Goal: Check status: Check status

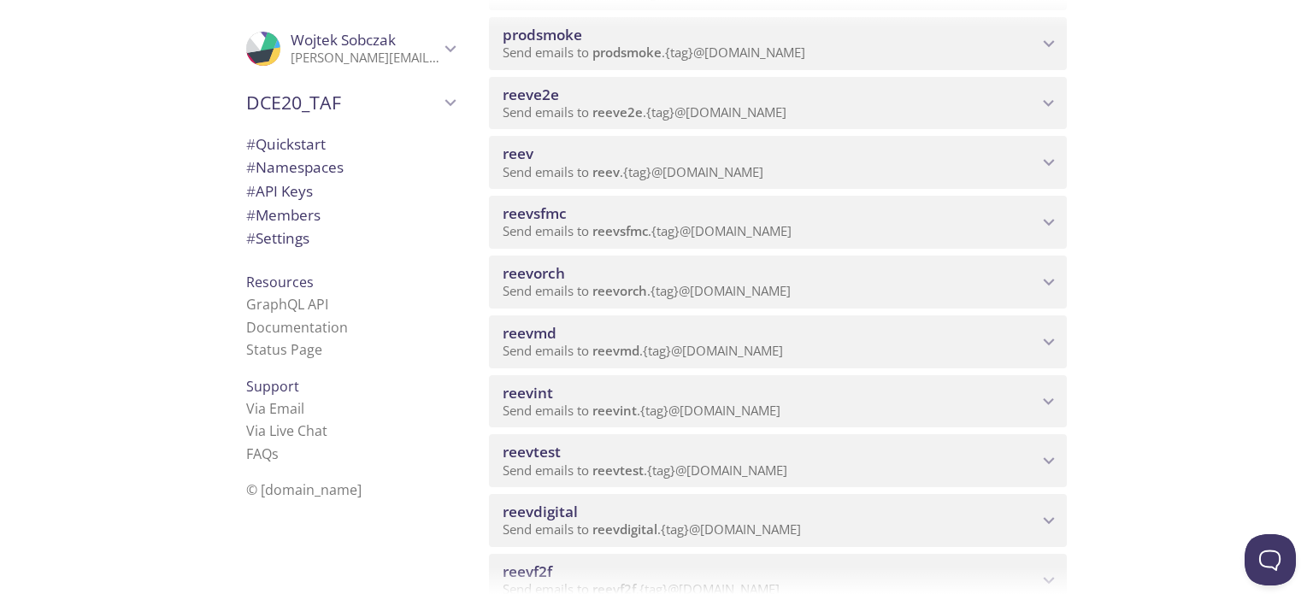
scroll to position [427, 0]
click at [629, 388] on span "reevdigital" at bounding box center [769, 393] width 535 height 19
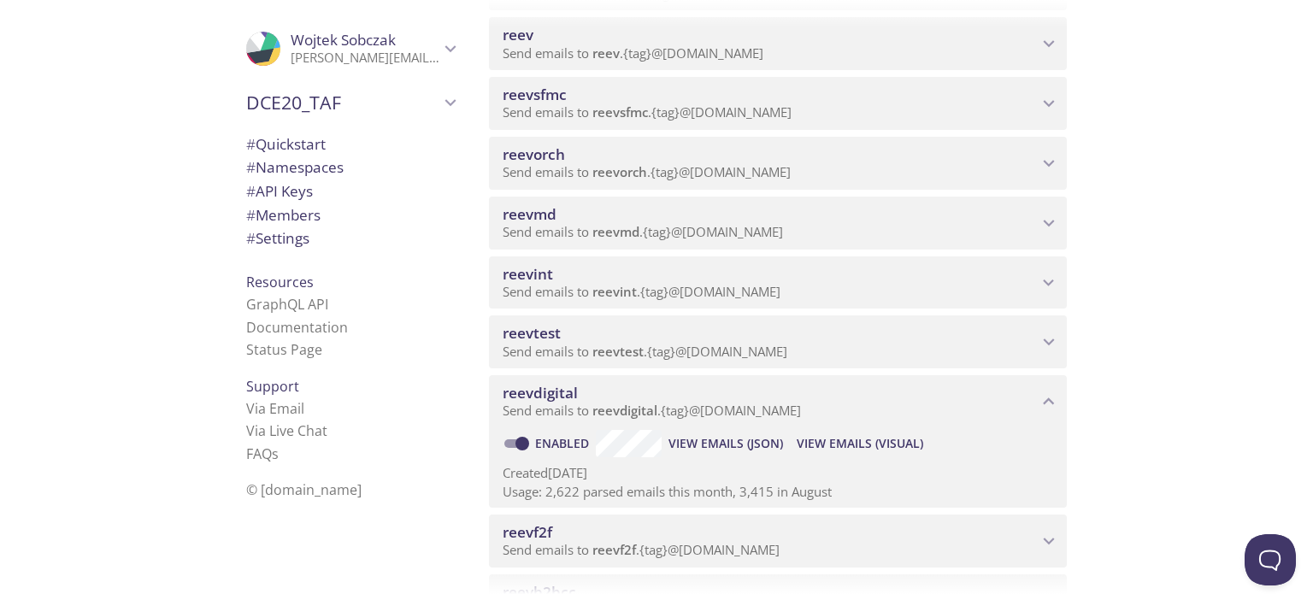
click at [859, 446] on span "View Emails (Visual)" at bounding box center [859, 443] width 126 height 21
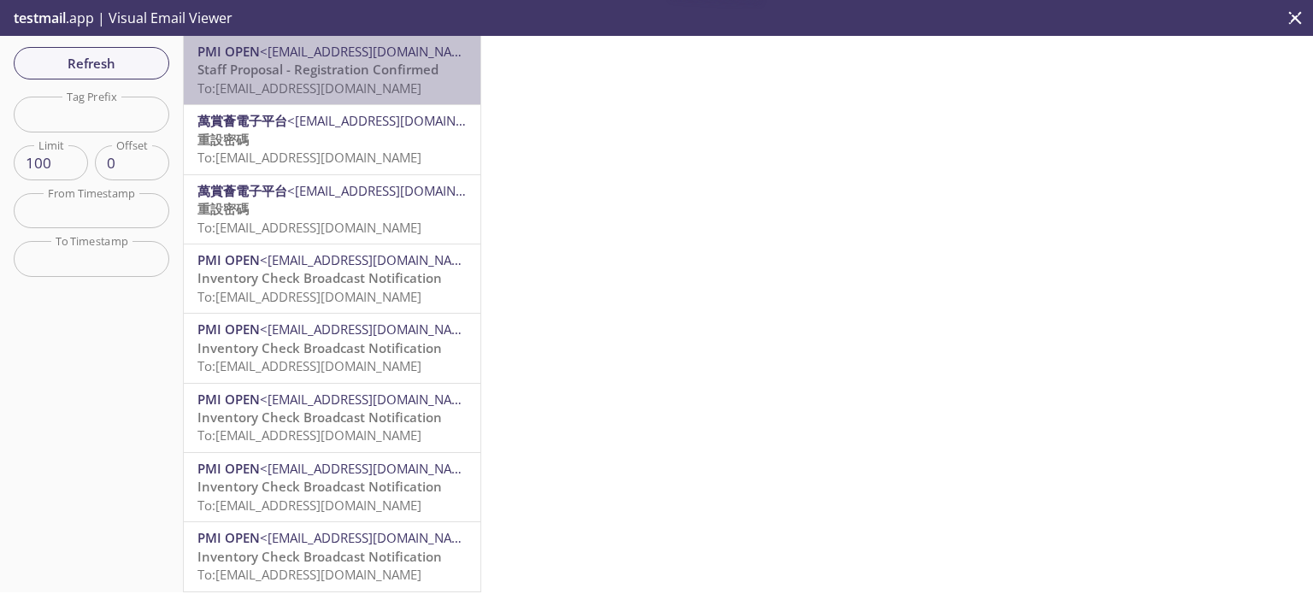
click at [361, 80] on span "To: [EMAIL_ADDRESS][DOMAIN_NAME]" at bounding box center [309, 87] width 224 height 17
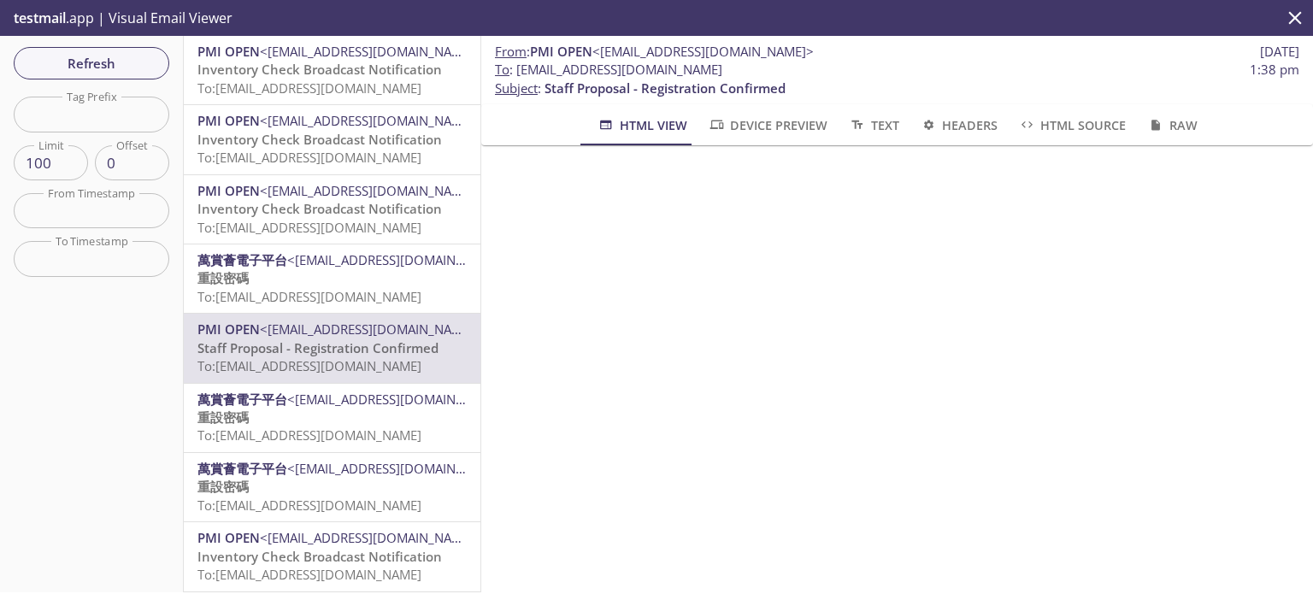
click at [109, 57] on span "Refresh" at bounding box center [91, 63] width 128 height 22
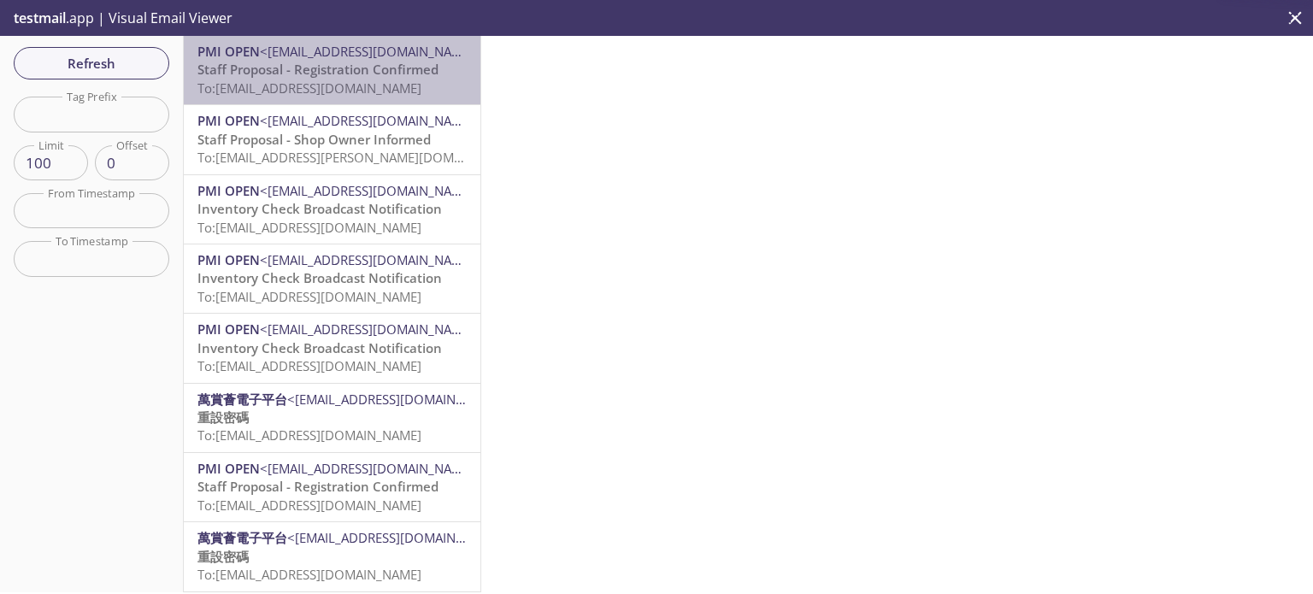
click at [373, 83] on span "To: [EMAIL_ADDRESS][DOMAIN_NAME]" at bounding box center [309, 87] width 224 height 17
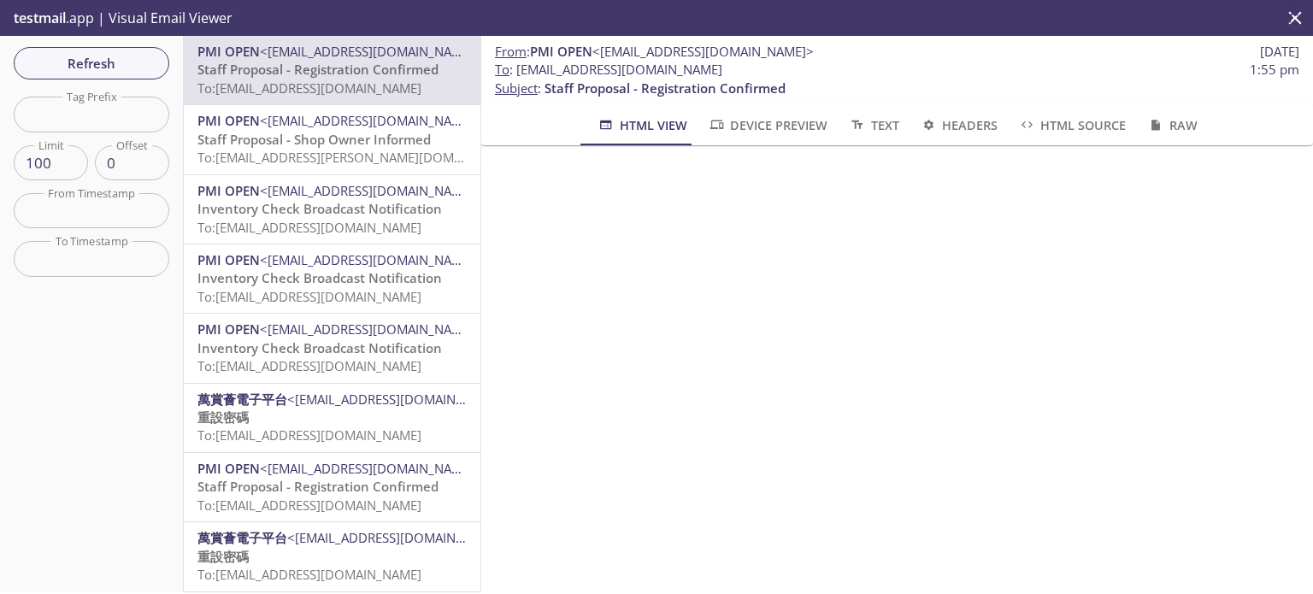
scroll to position [171, 0]
click at [107, 62] on span "Refresh" at bounding box center [91, 63] width 128 height 22
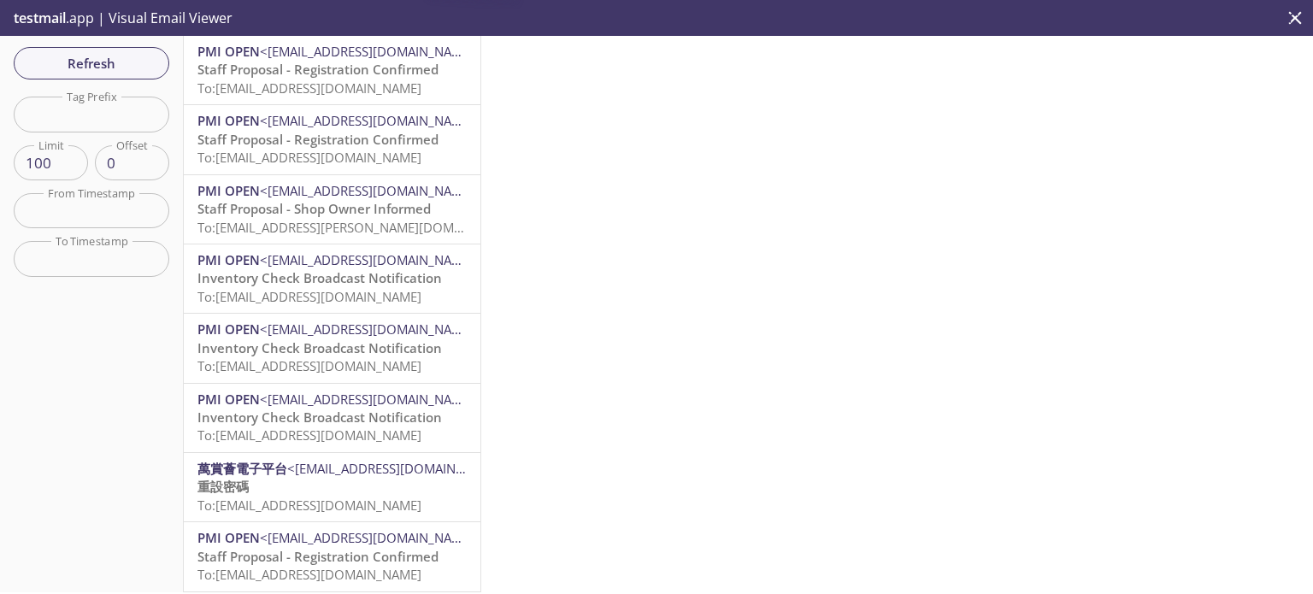
click at [395, 91] on span "To: [EMAIL_ADDRESS][DOMAIN_NAME]" at bounding box center [309, 87] width 224 height 17
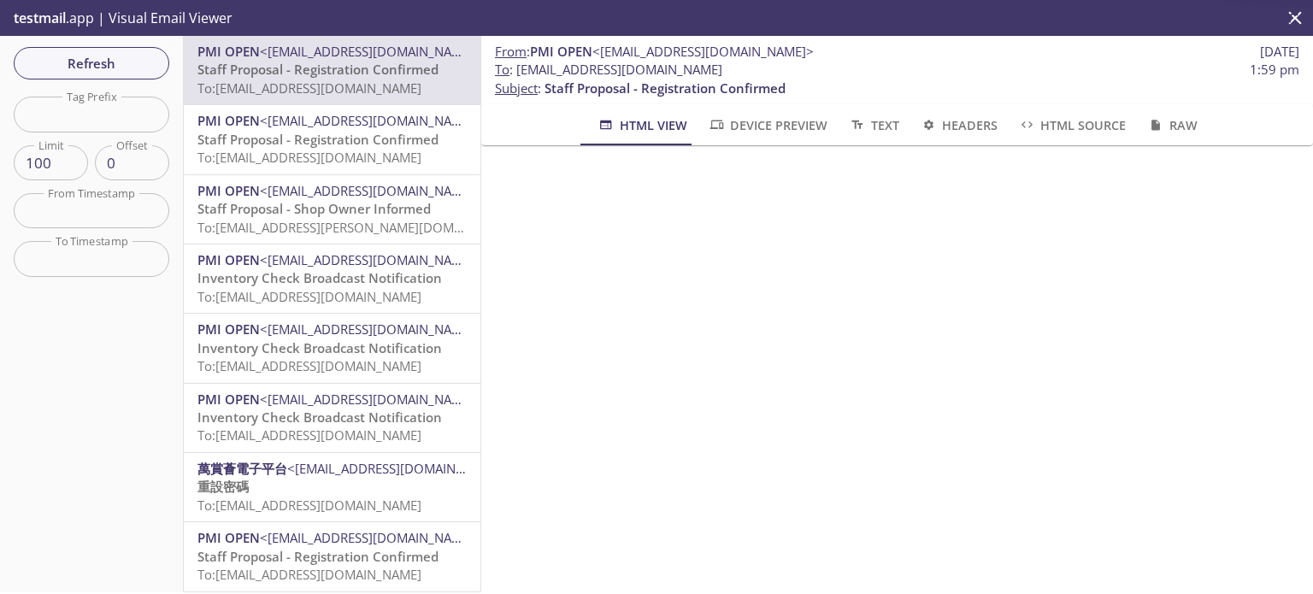
scroll to position [225, 0]
click at [147, 62] on span "Refresh" at bounding box center [91, 63] width 128 height 22
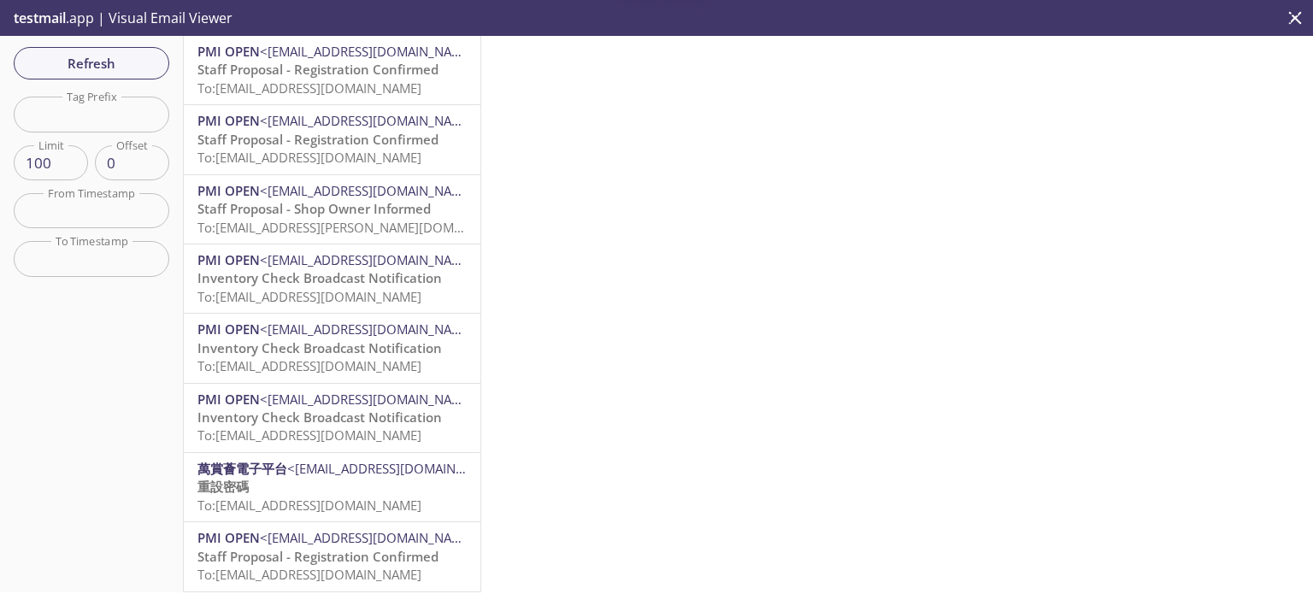
click at [326, 75] on span "Staff Proposal - Registration Confirmed" at bounding box center [317, 69] width 241 height 17
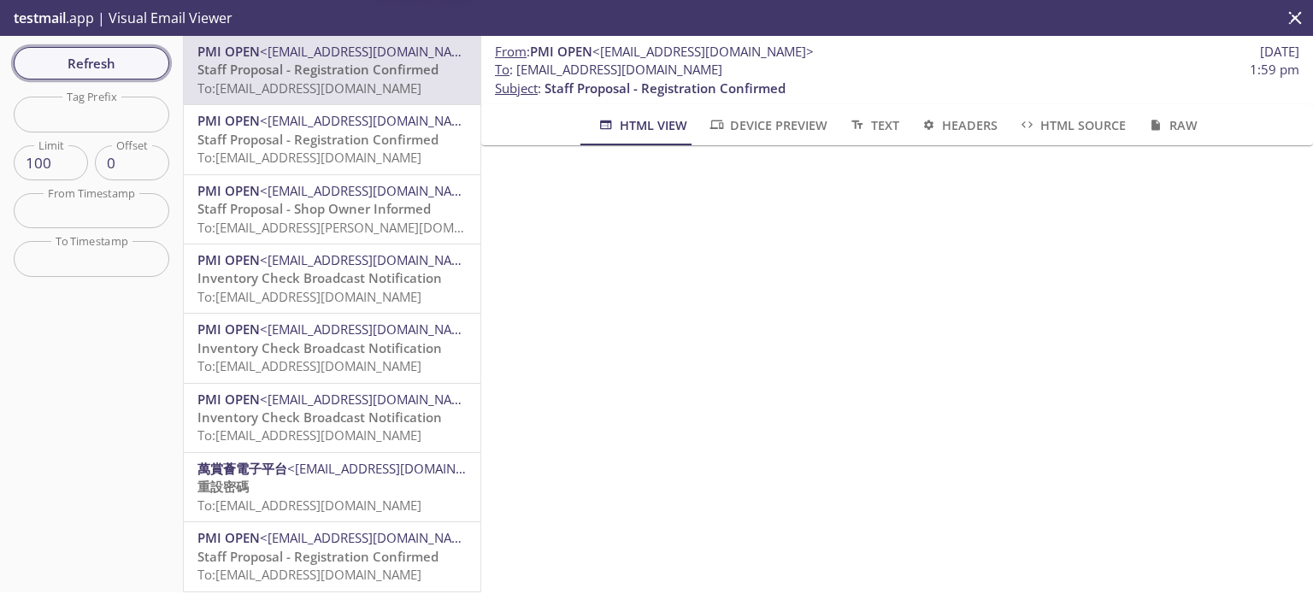
click at [132, 59] on span "Refresh" at bounding box center [91, 63] width 128 height 22
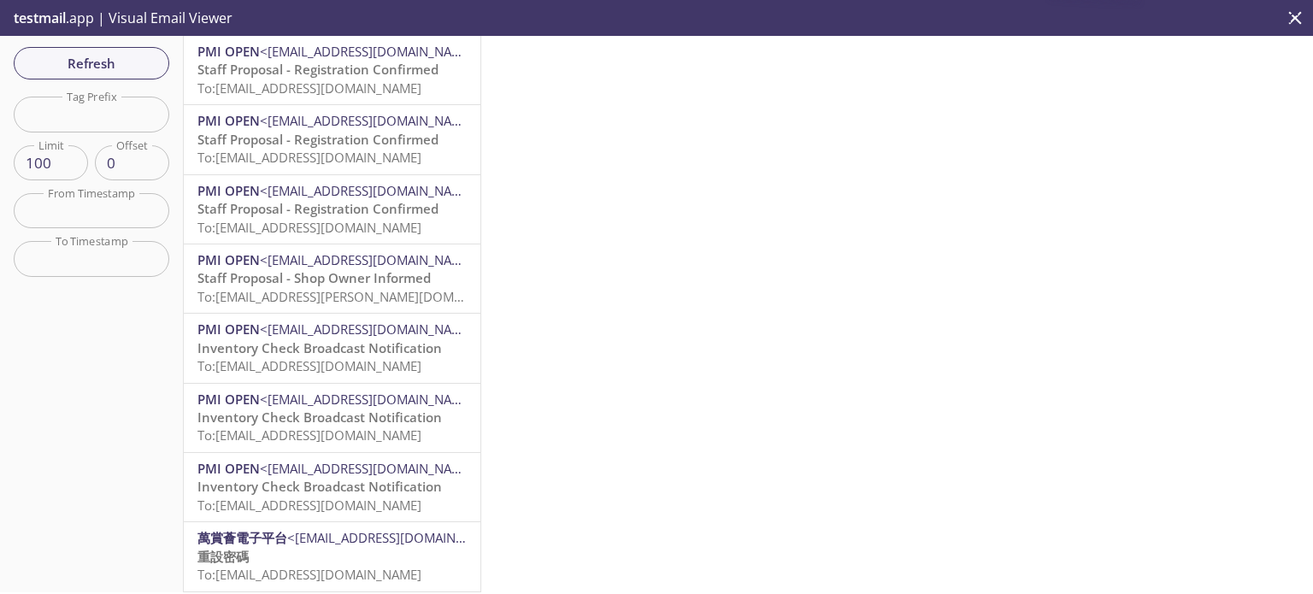
click at [350, 74] on span "Staff Proposal - Registration Confirmed" at bounding box center [317, 69] width 241 height 17
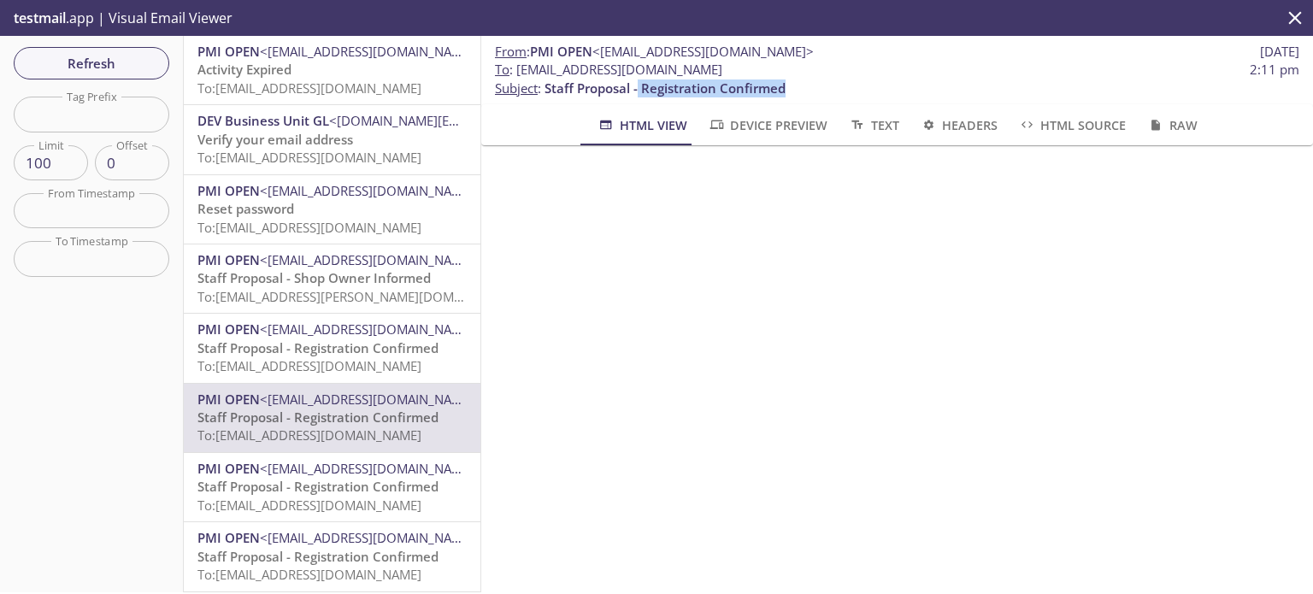
drag, startPoint x: 818, startPoint y: 85, endPoint x: 657, endPoint y: 104, distance: 161.8
click at [641, 91] on p "To : [EMAIL_ADDRESS][DOMAIN_NAME] 2:11 pm Subject : Staff Proposal - Registrati…" at bounding box center [897, 79] width 804 height 37
